Goal: Find specific page/section: Locate a particular part of the current website

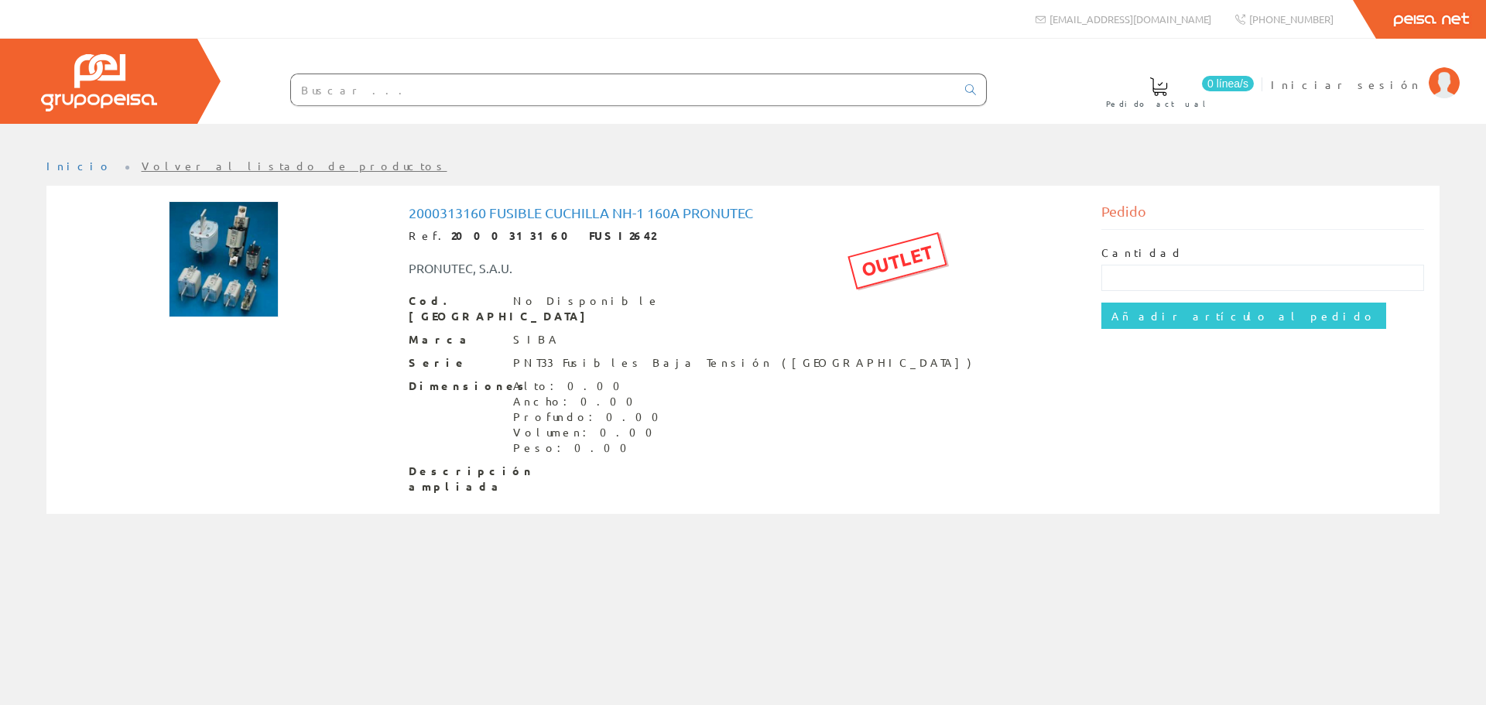
click at [485, 98] on input "text" at bounding box center [623, 89] width 665 height 31
paste input "2000313160"
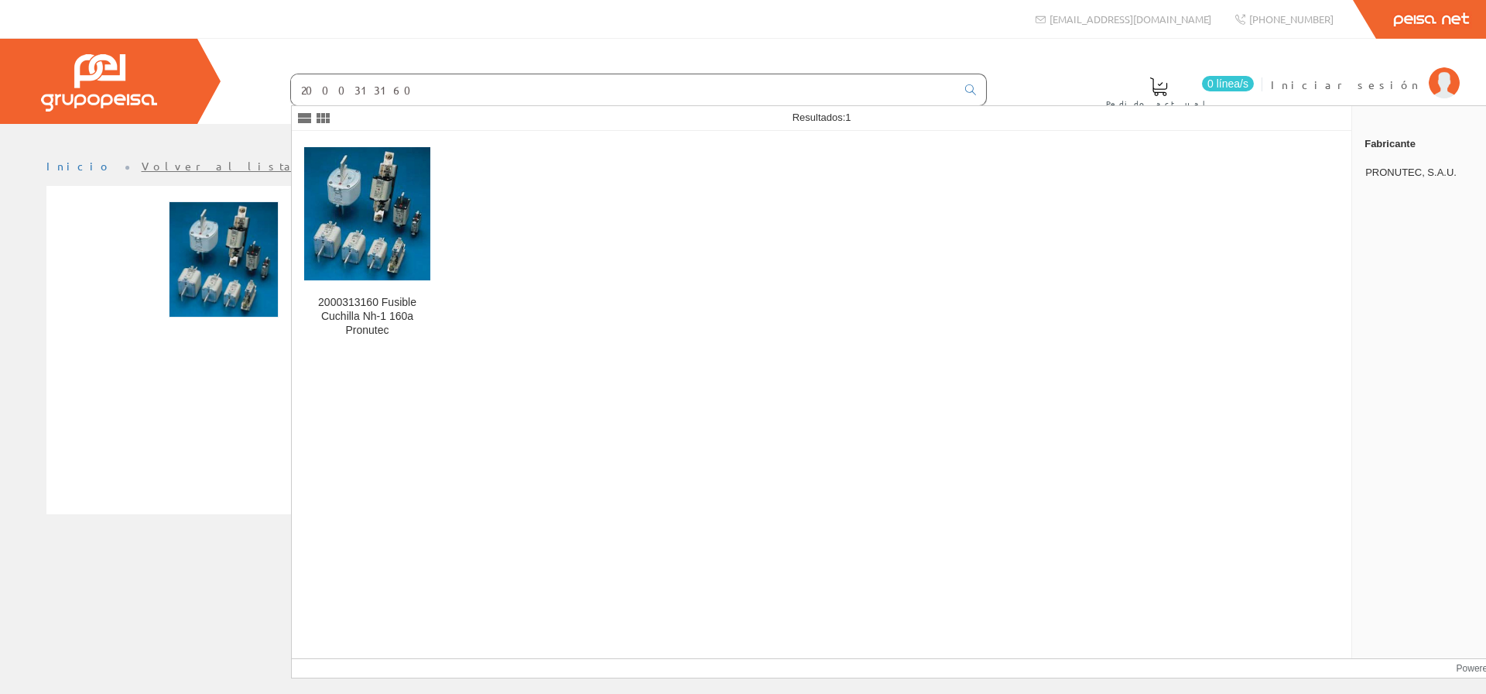
type input "2000313160"
